Goal: Obtain resource: Download file/media

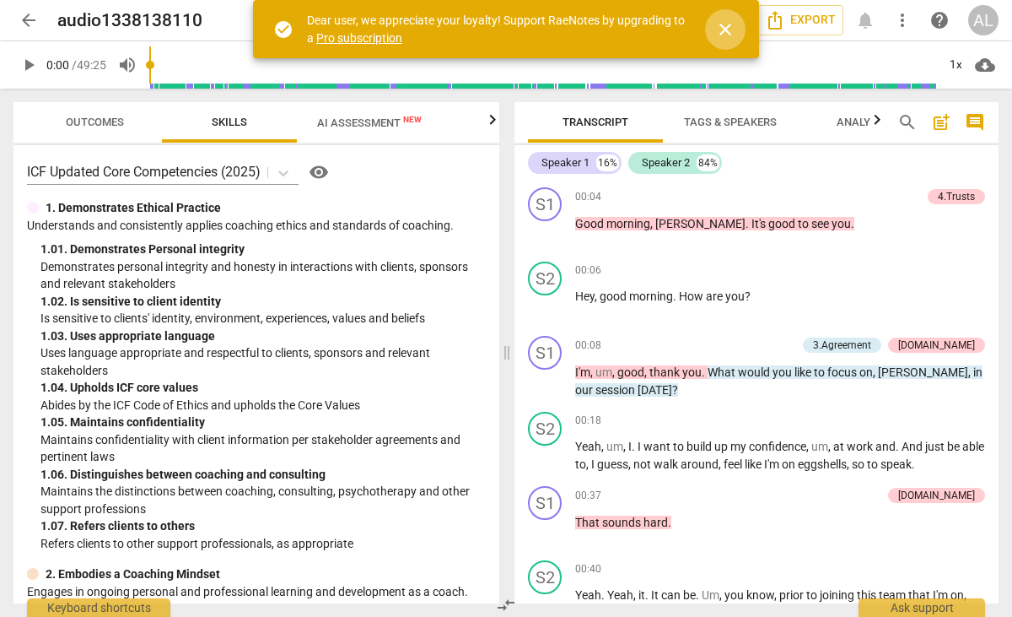
click at [727, 30] on span "close" at bounding box center [725, 29] width 20 height 20
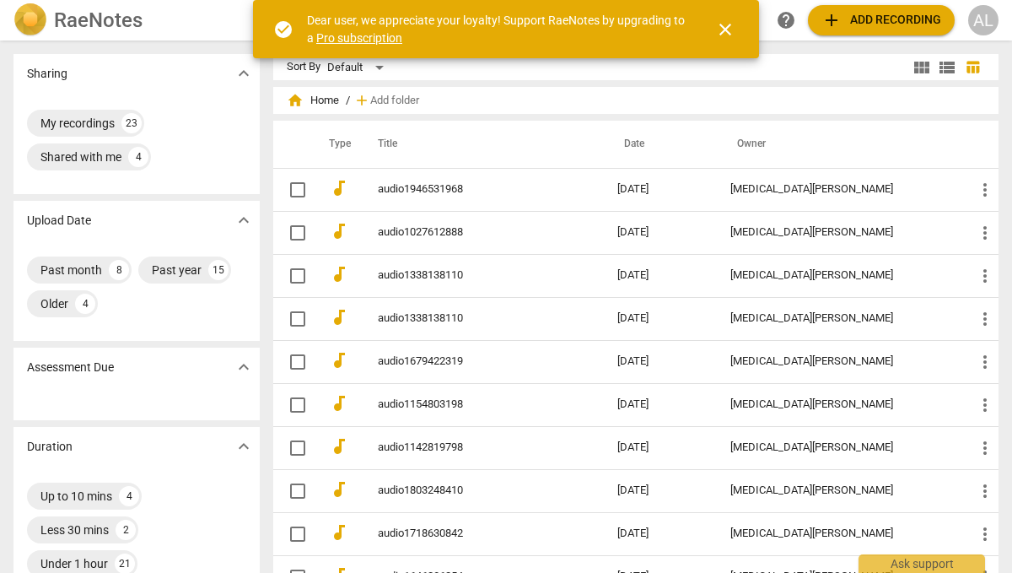
click at [728, 30] on span "close" at bounding box center [725, 29] width 20 height 20
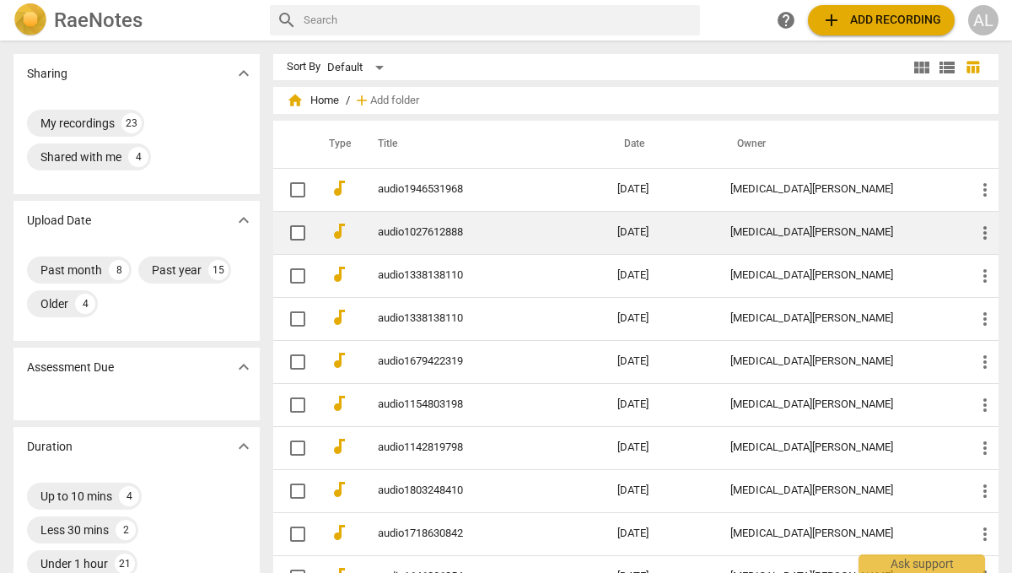
click at [449, 229] on link "audio1027612888" at bounding box center [467, 232] width 179 height 13
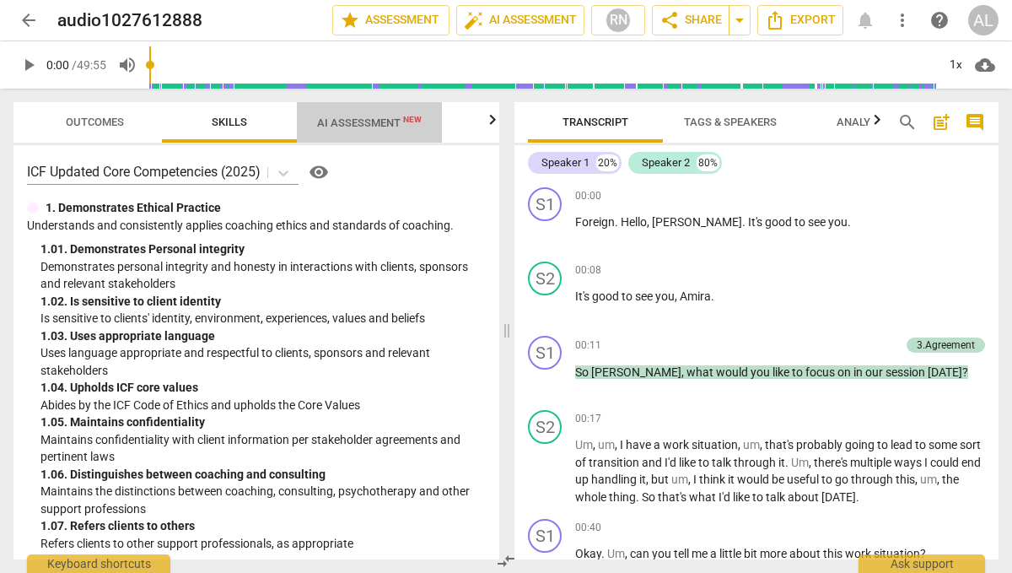
click at [384, 122] on span "AI Assessment New" at bounding box center [369, 122] width 105 height 13
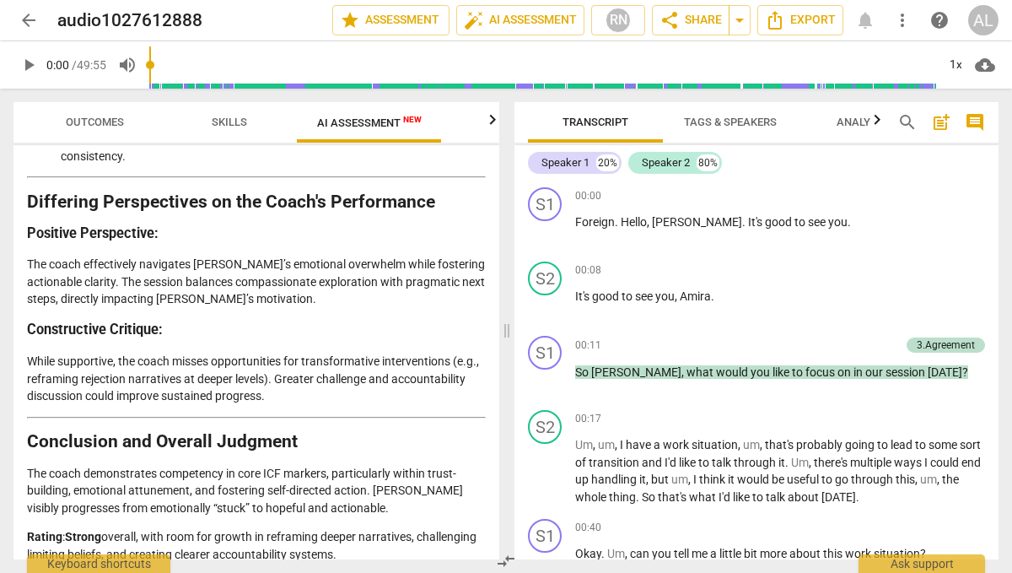
scroll to position [3725, 0]
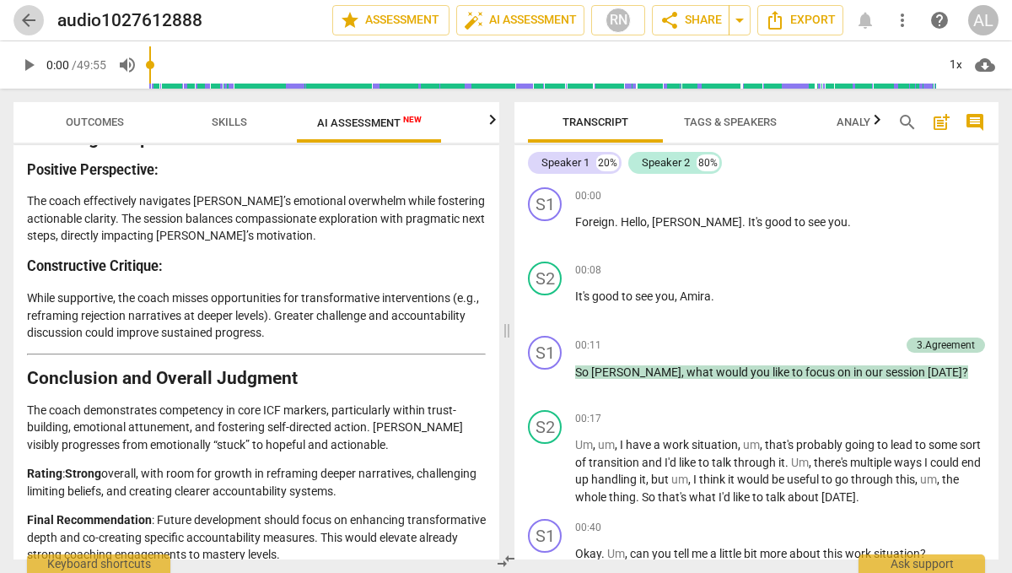
click at [30, 20] on span "arrow_back" at bounding box center [29, 20] width 20 height 20
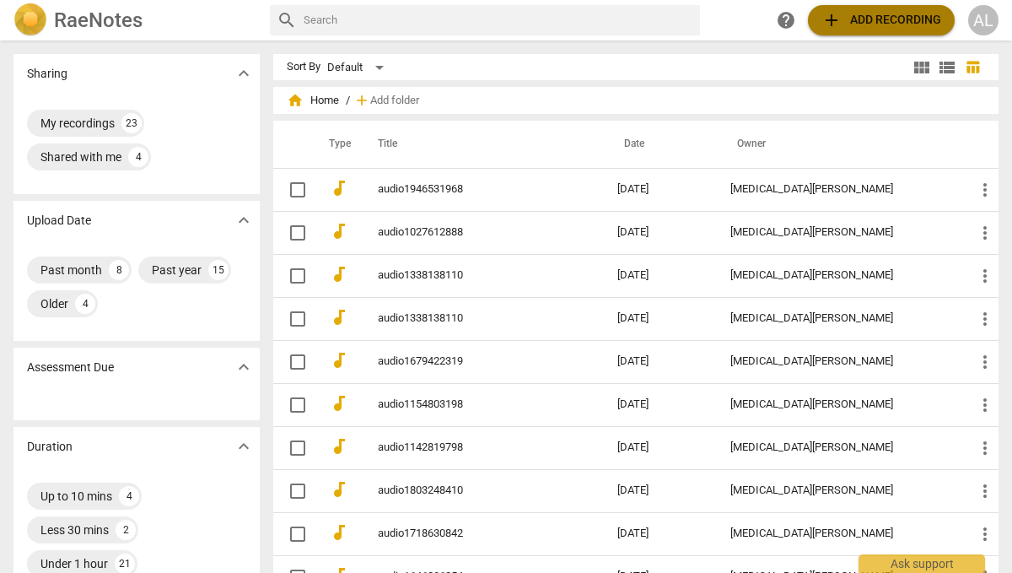
click at [864, 23] on span "add Add recording" at bounding box center [882, 20] width 120 height 20
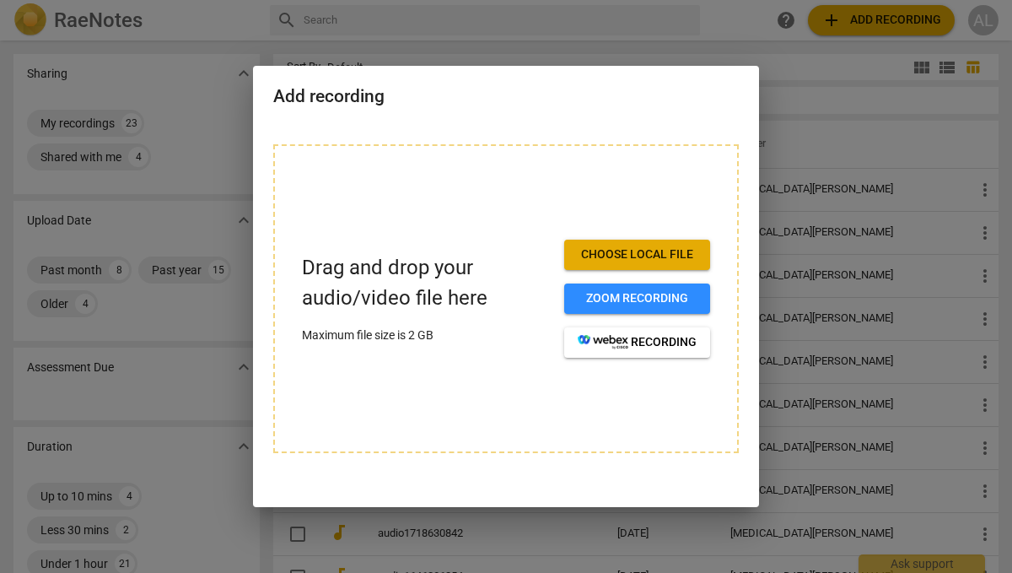
click at [648, 255] on span "Choose local file" at bounding box center [637, 254] width 119 height 17
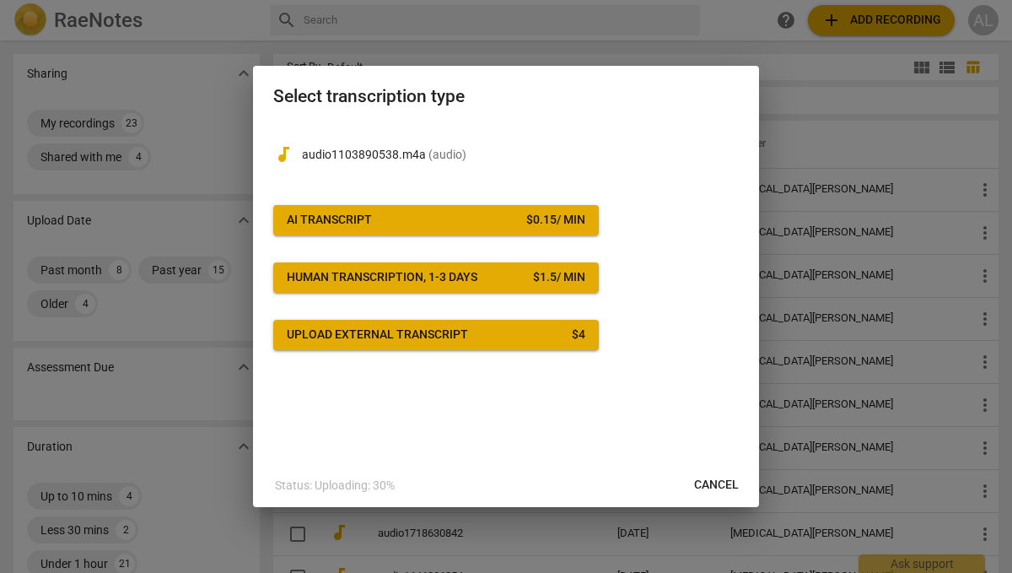
click at [489, 219] on span "AI Transcript $ 0.15 / min" at bounding box center [436, 220] width 299 height 17
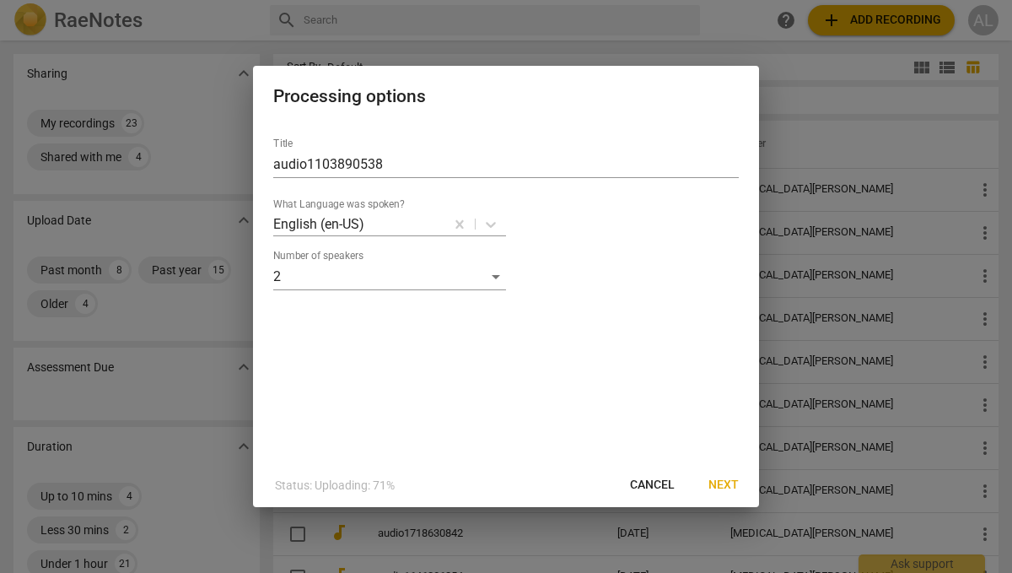
click at [725, 480] on span "Next" at bounding box center [724, 485] width 30 height 17
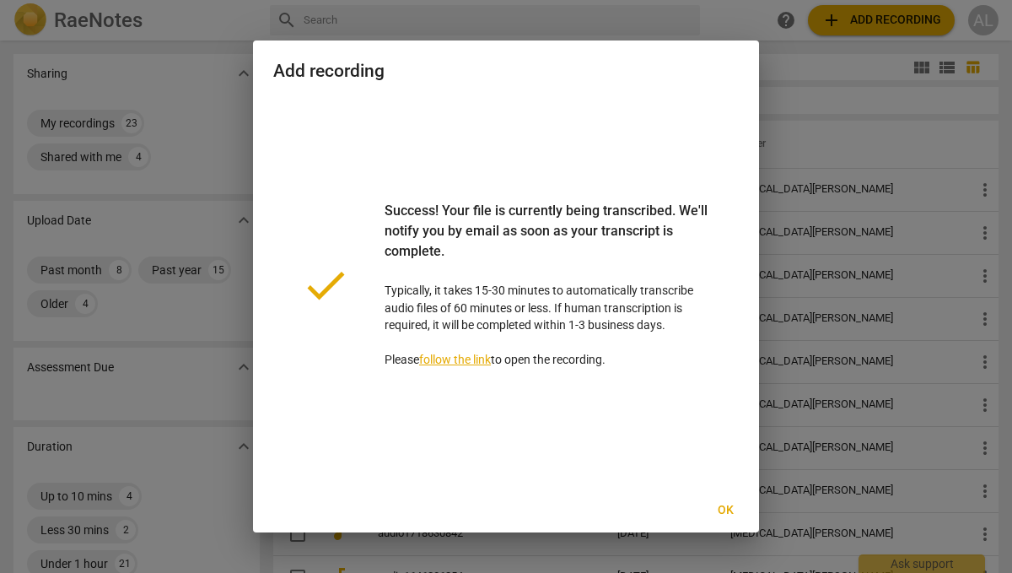
click at [795, 73] on div at bounding box center [506, 286] width 1012 height 573
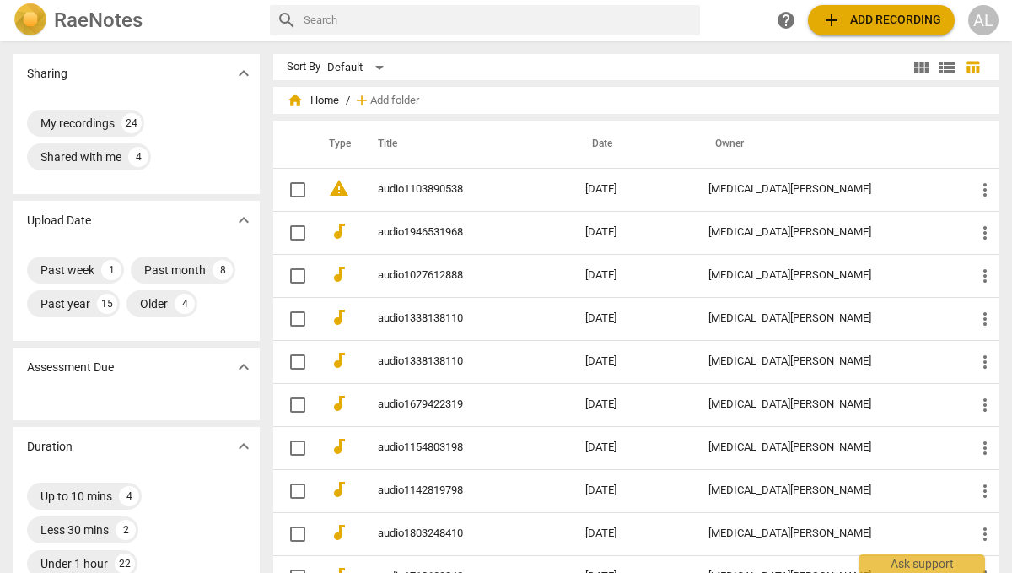
click at [838, 25] on span "add" at bounding box center [832, 20] width 20 height 20
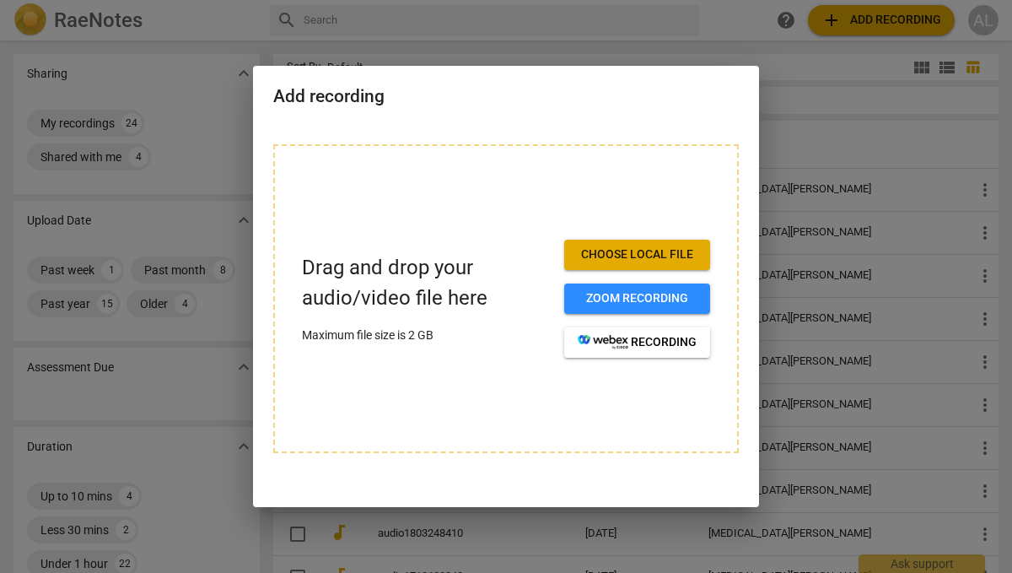
click at [607, 252] on span "Choose local file" at bounding box center [637, 254] width 119 height 17
click at [537, 535] on div at bounding box center [506, 286] width 1012 height 573
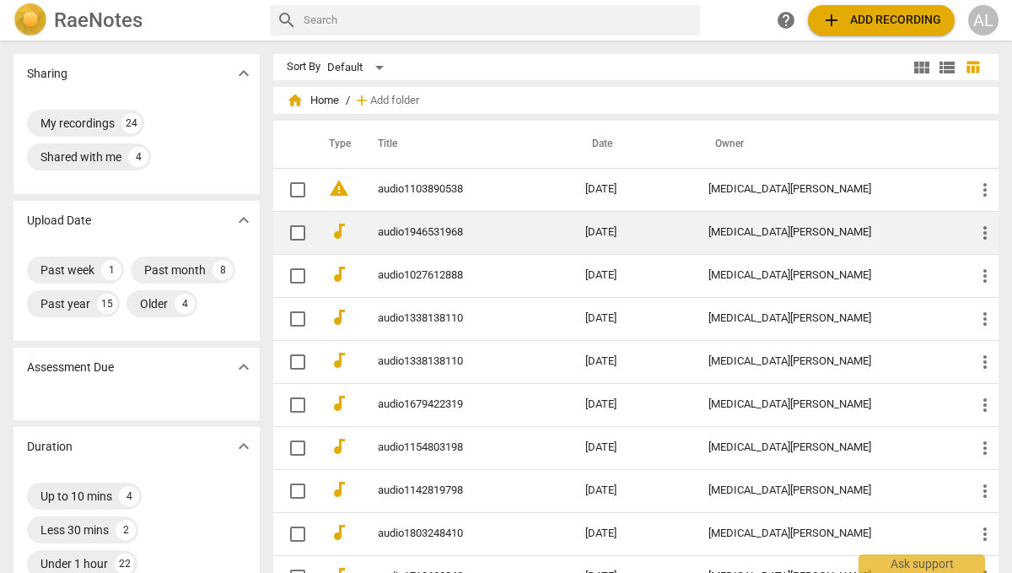
click at [444, 233] on link "audio1946531968" at bounding box center [451, 232] width 147 height 13
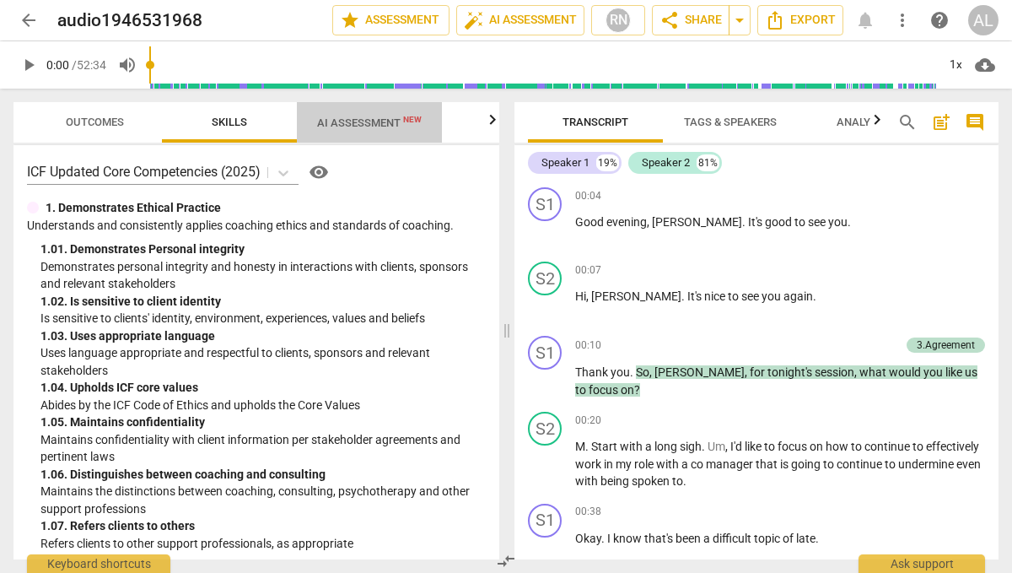
click at [367, 118] on span "AI Assessment New" at bounding box center [369, 122] width 105 height 13
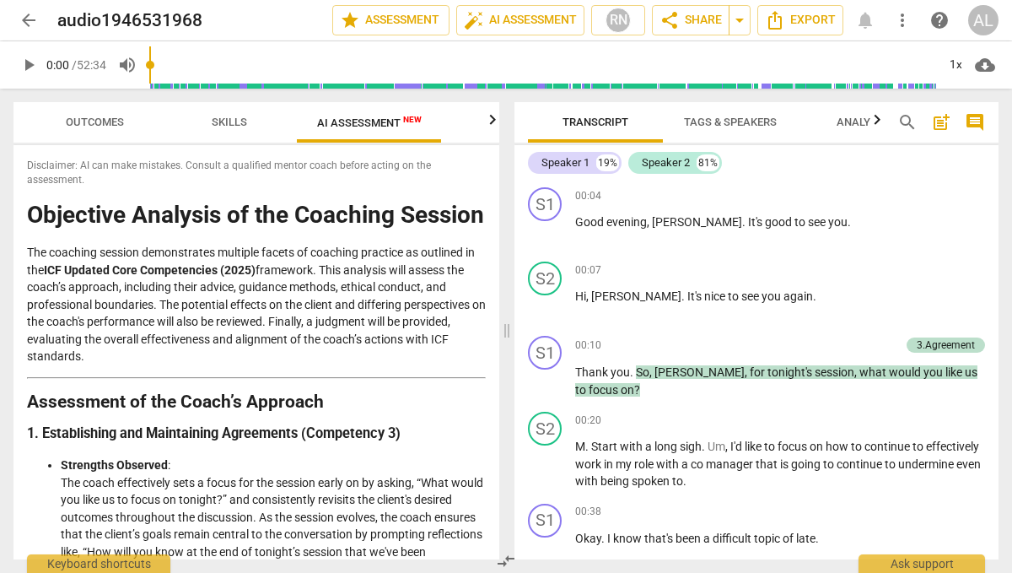
scroll to position [1, 0]
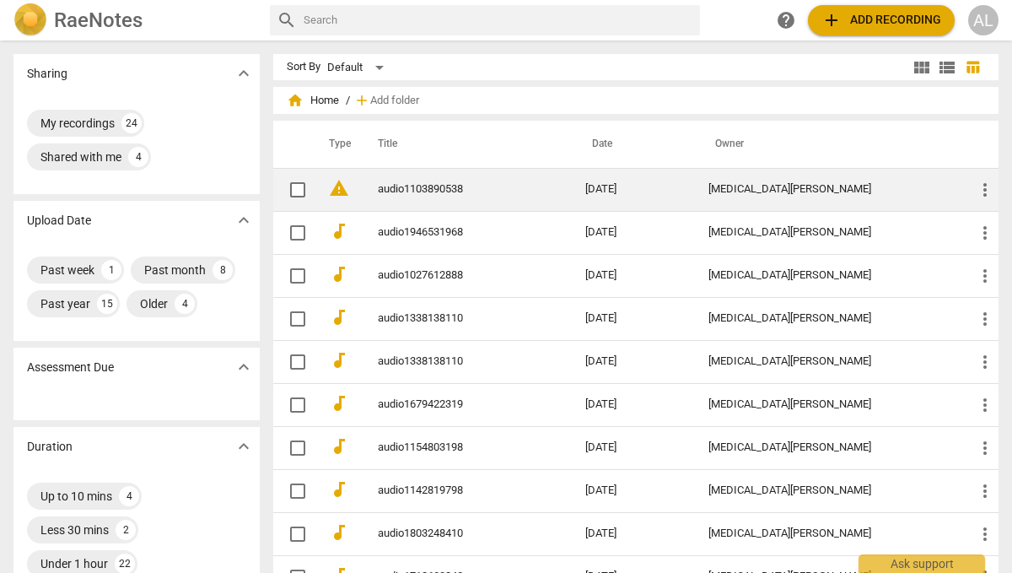
click at [443, 186] on link "audio1103890538" at bounding box center [451, 189] width 147 height 13
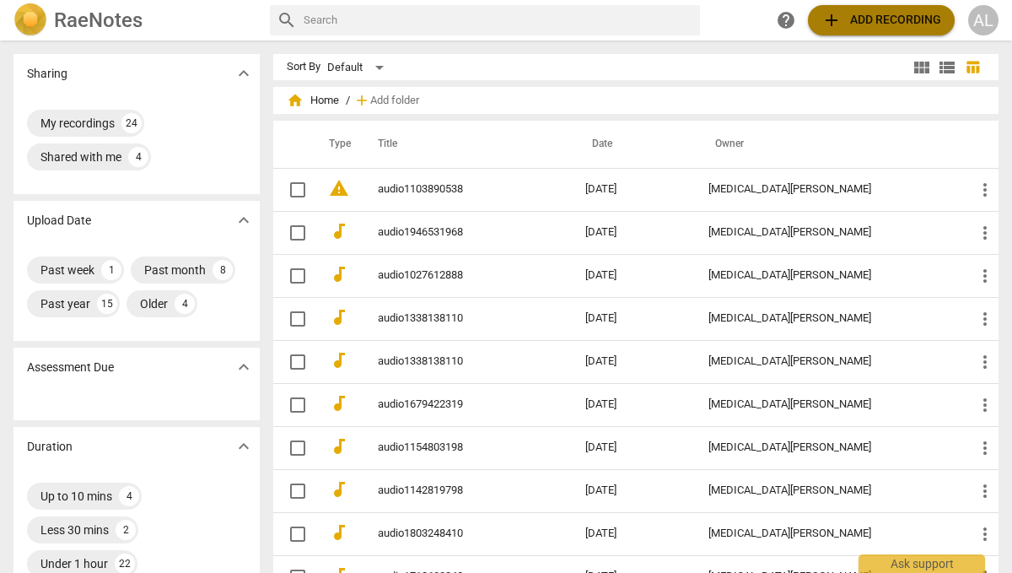
click at [867, 21] on span "add Add recording" at bounding box center [882, 20] width 120 height 20
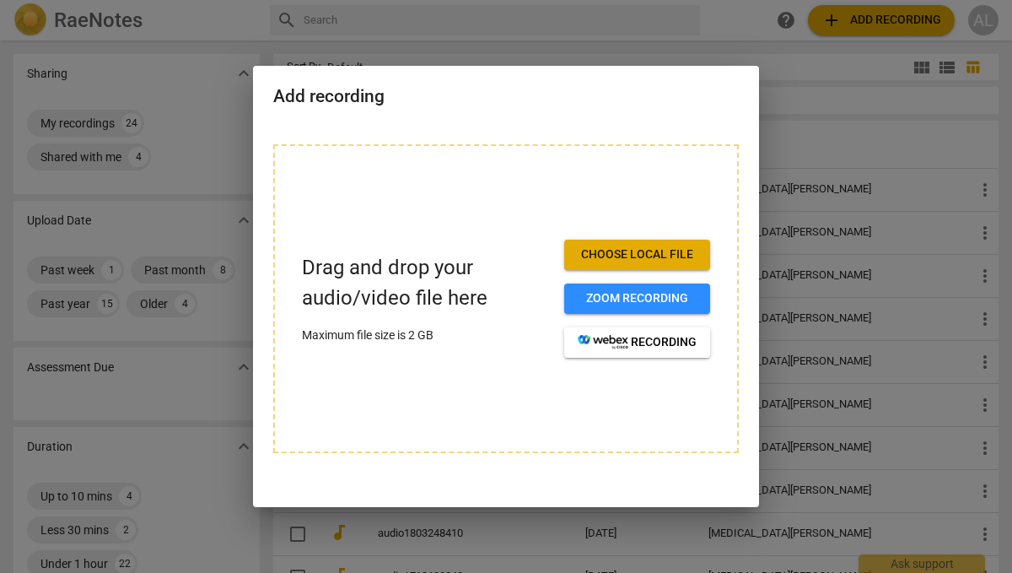
click at [656, 252] on span "Choose local file" at bounding box center [637, 254] width 119 height 17
click at [430, 84] on div "Add recording" at bounding box center [506, 95] width 506 height 58
click at [489, 23] on div at bounding box center [506, 286] width 1012 height 573
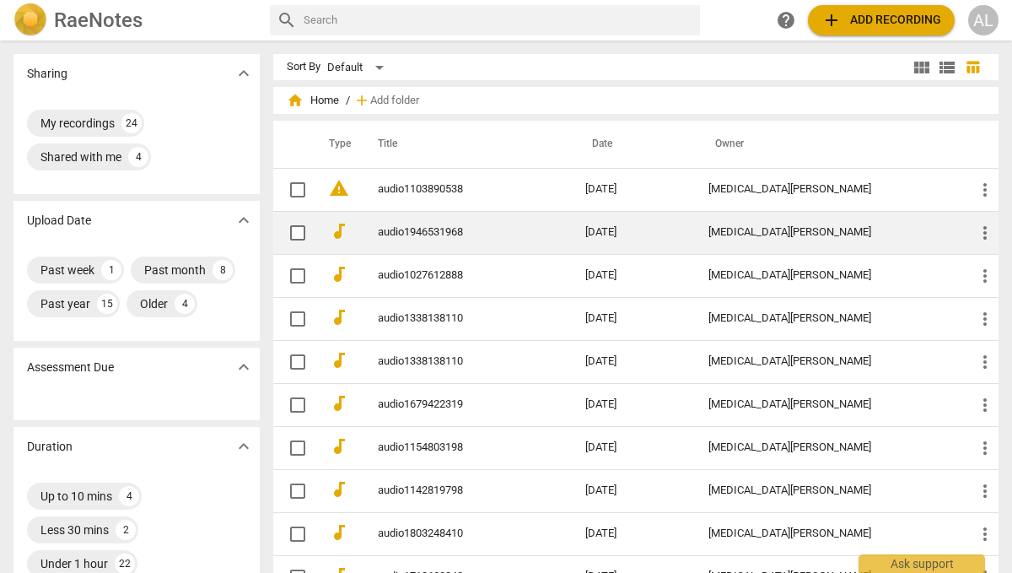
click at [435, 232] on link "audio1946531968" at bounding box center [451, 232] width 147 height 13
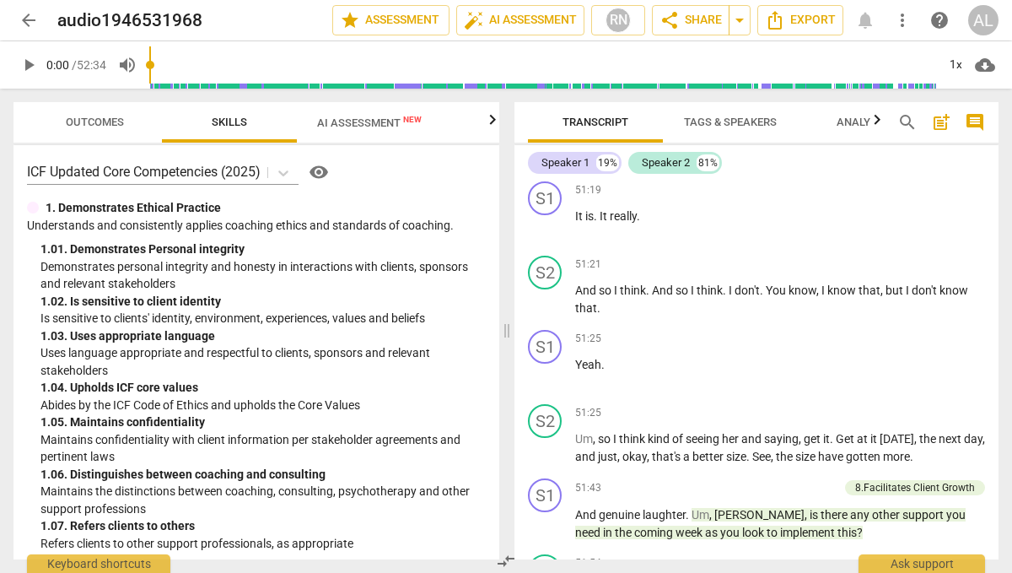
scroll to position [13988, 0]
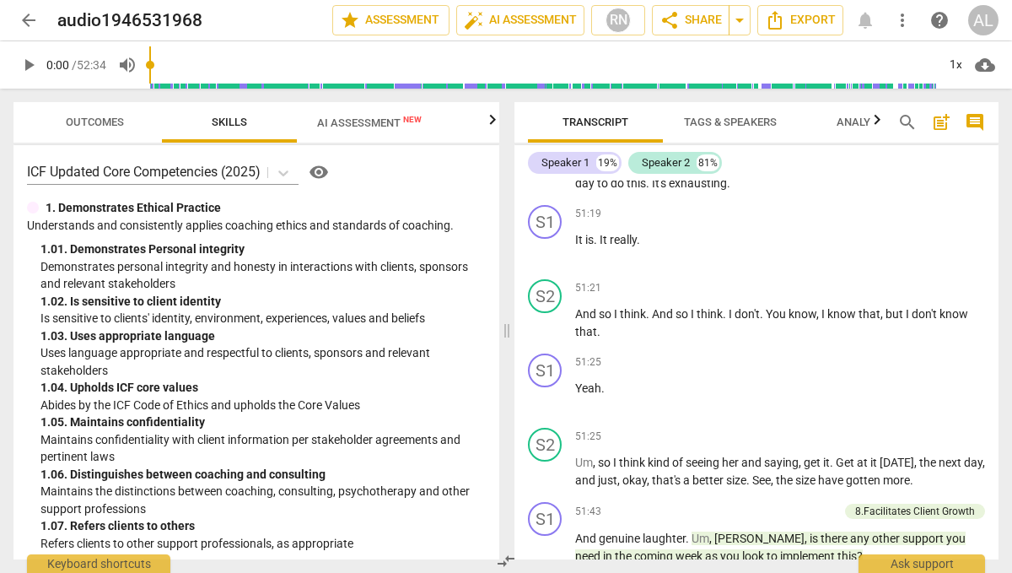
click at [23, 21] on span "arrow_back" at bounding box center [29, 20] width 20 height 20
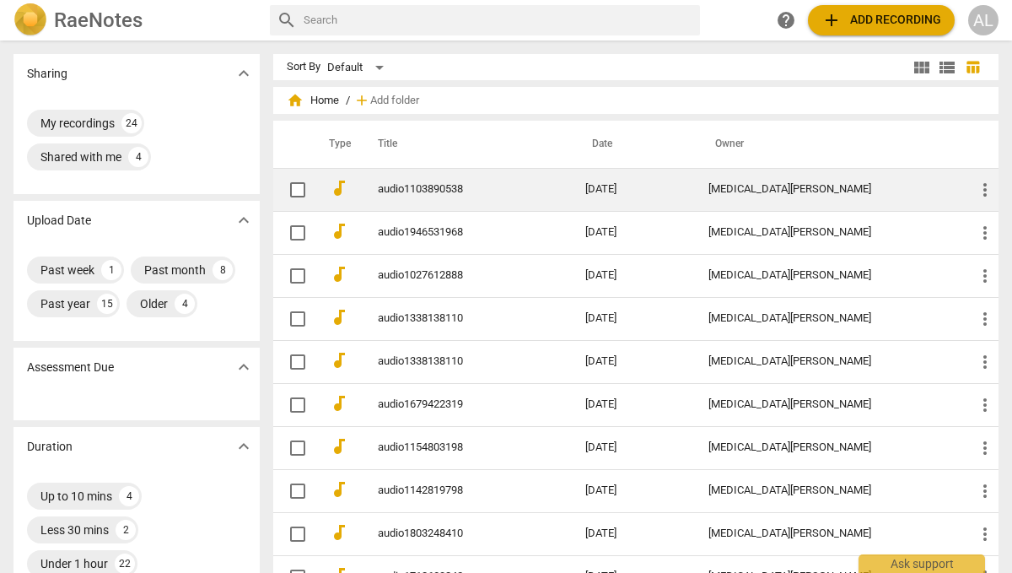
click at [426, 183] on link "audio1103890538" at bounding box center [451, 189] width 147 height 13
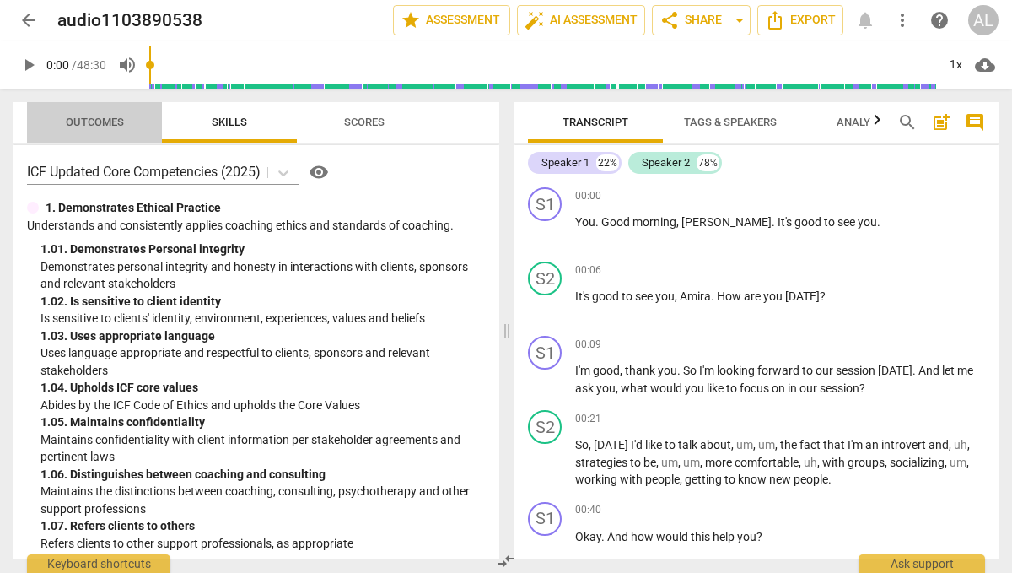
click at [93, 117] on span "Outcomes" at bounding box center [95, 122] width 58 height 13
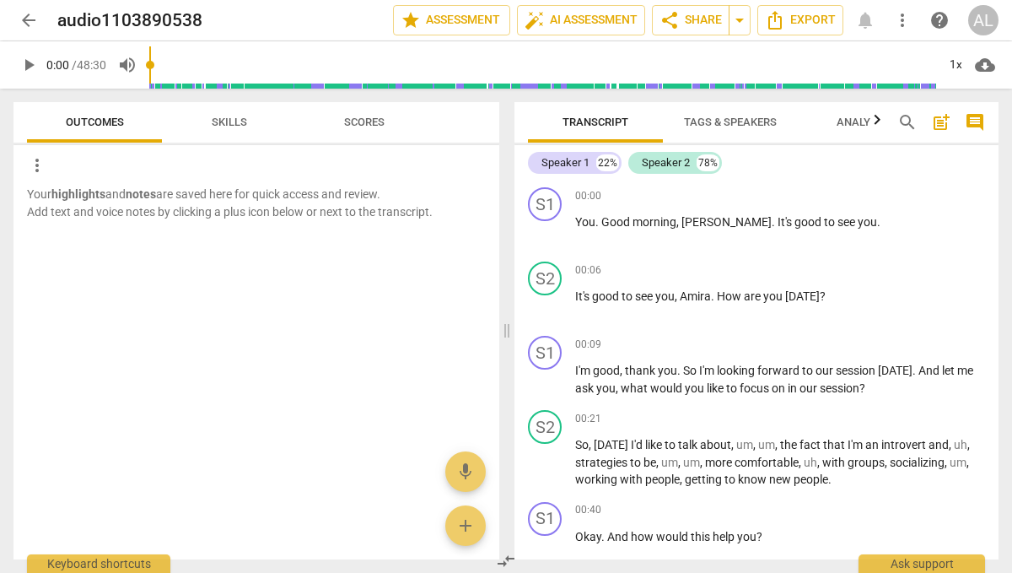
click at [219, 117] on span "Skills" at bounding box center [229, 122] width 35 height 13
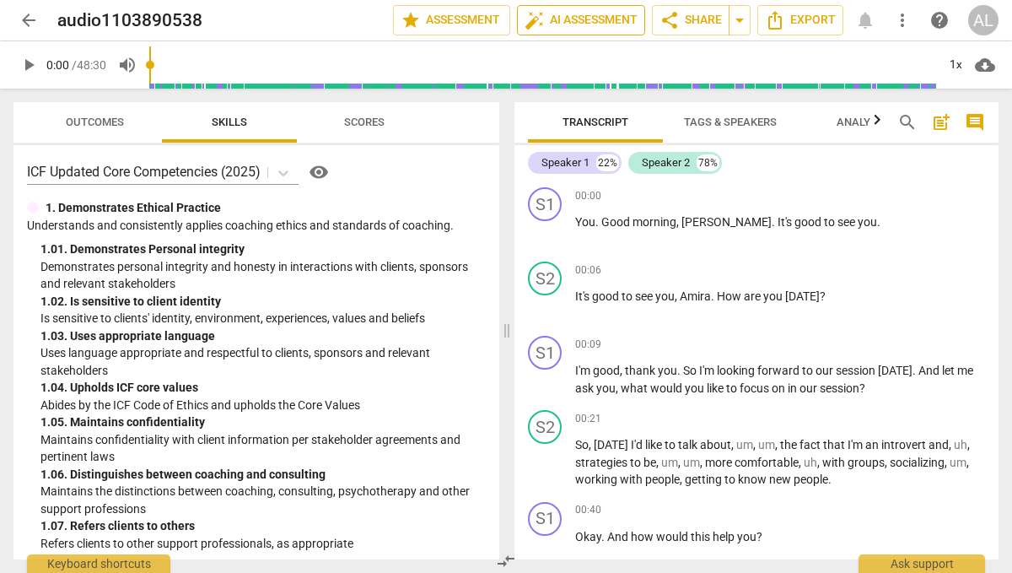
click at [602, 24] on span "auto_fix_high AI Assessment" at bounding box center [581, 20] width 113 height 20
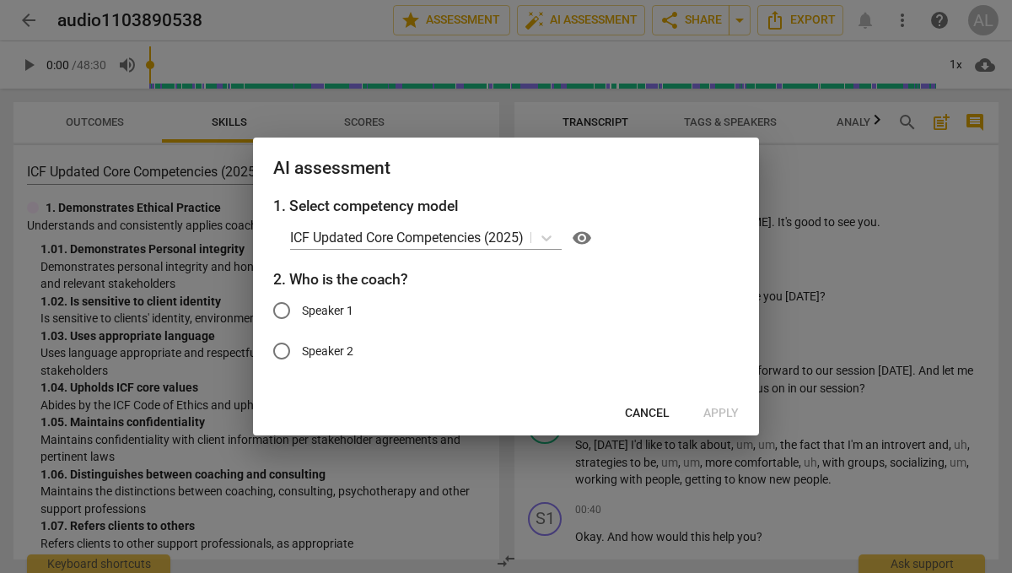
click at [342, 304] on span "Speaker 1" at bounding box center [327, 311] width 51 height 18
click at [302, 304] on input "Speaker 1" at bounding box center [282, 310] width 40 height 40
radio input "true"
click at [740, 412] on button "Apply" at bounding box center [721, 413] width 62 height 30
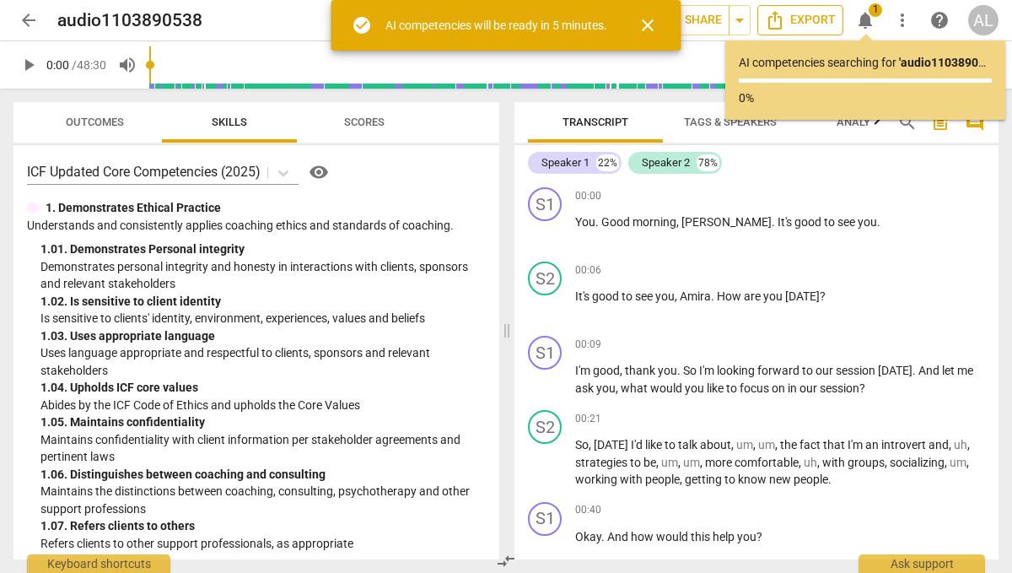
click at [787, 20] on span "Export" at bounding box center [800, 20] width 71 height 20
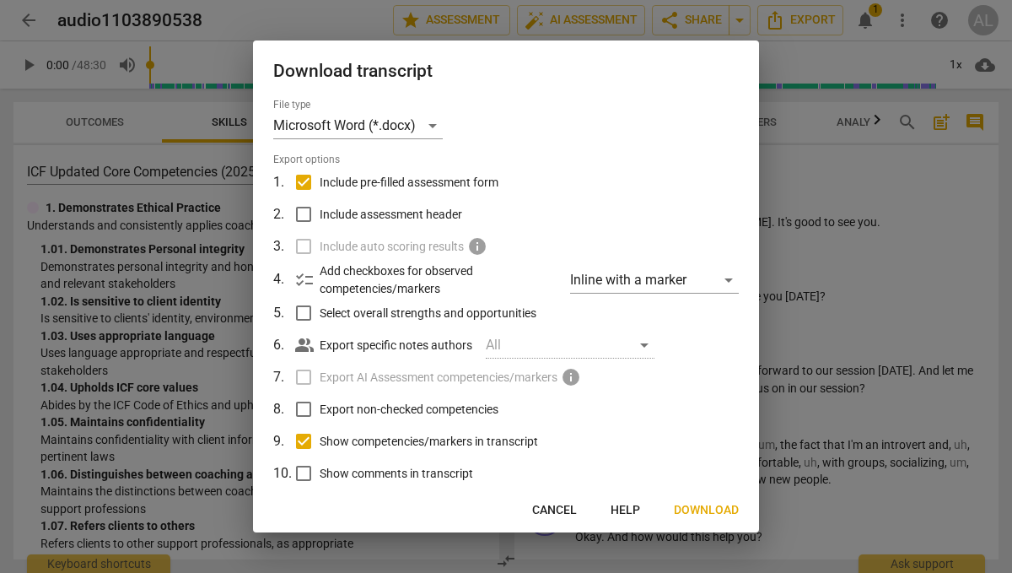
click at [696, 505] on span "Download" at bounding box center [706, 510] width 65 height 17
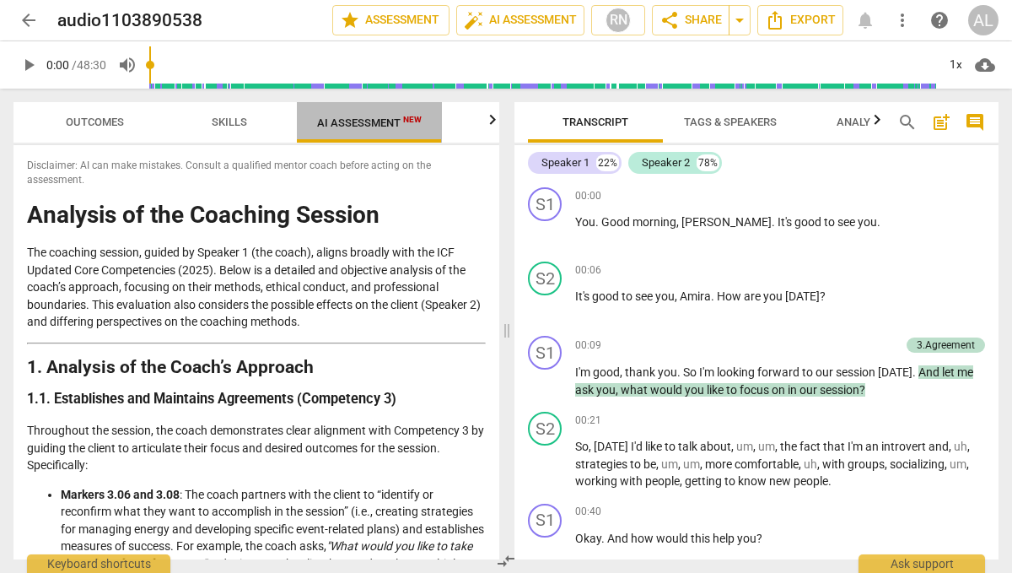
click at [368, 124] on span "AI Assessment New" at bounding box center [369, 122] width 105 height 13
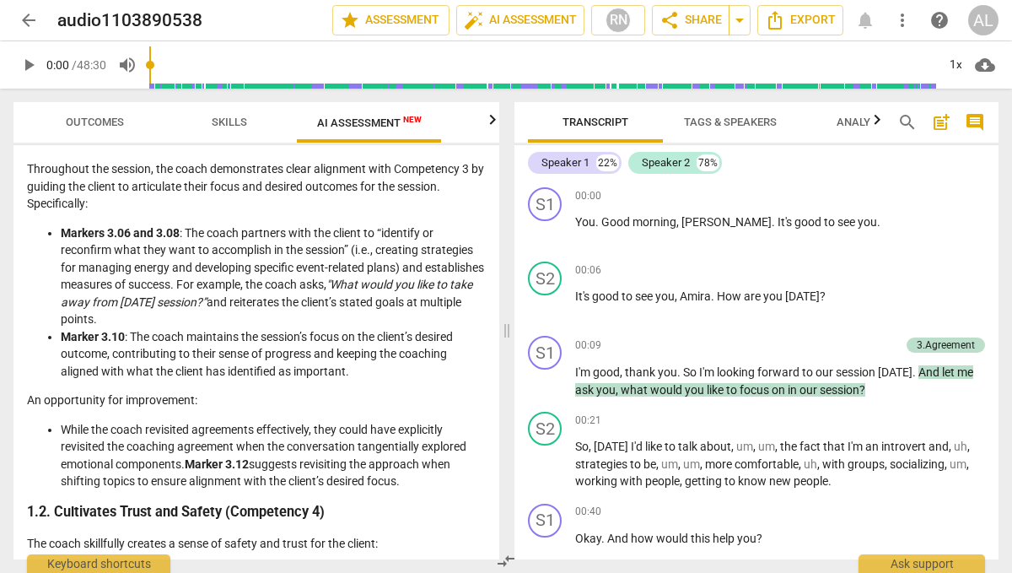
scroll to position [261, 0]
